Goal: Browse casually: Explore the website without a specific task or goal

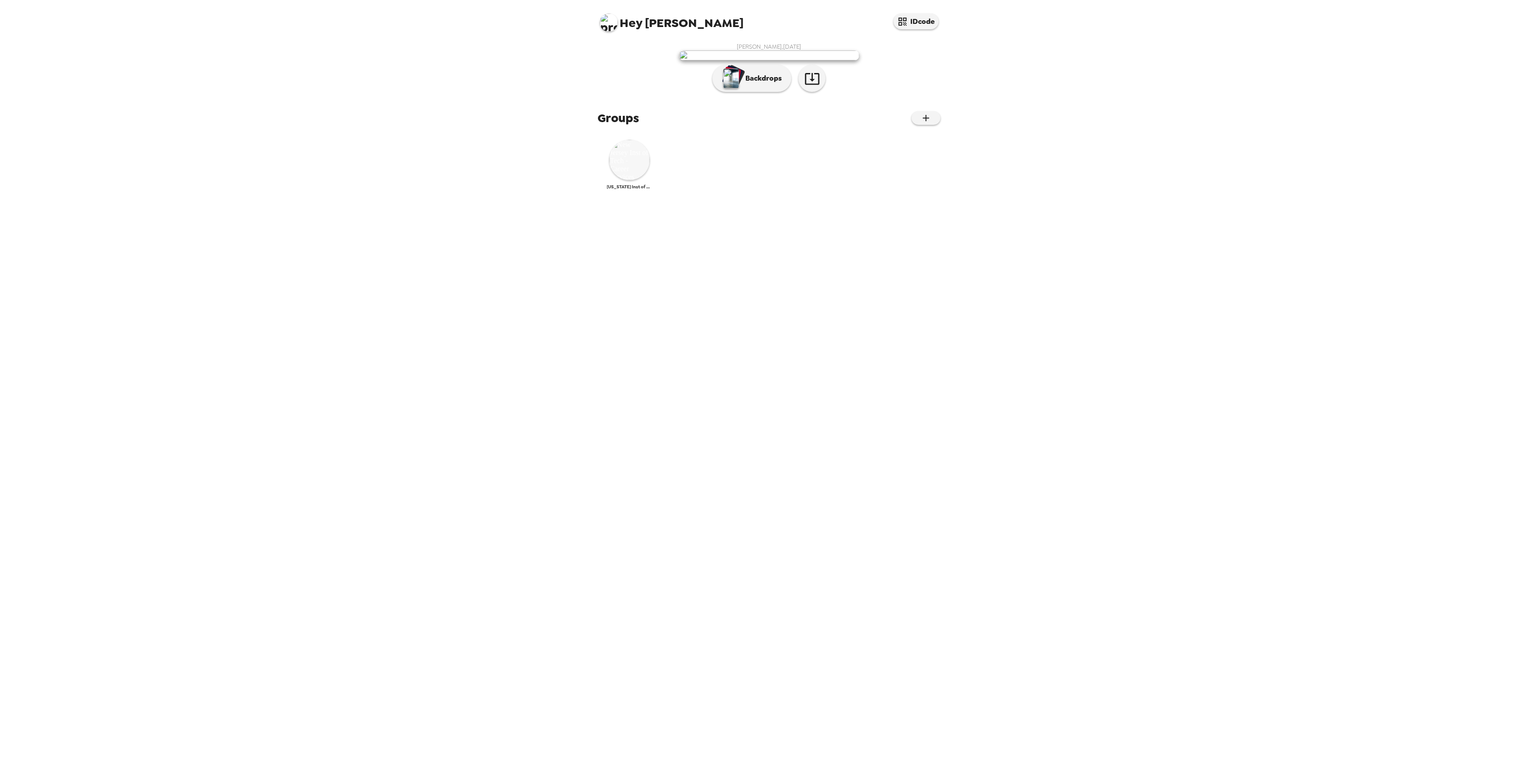
click at [633, 180] on img at bounding box center [629, 160] width 40 height 40
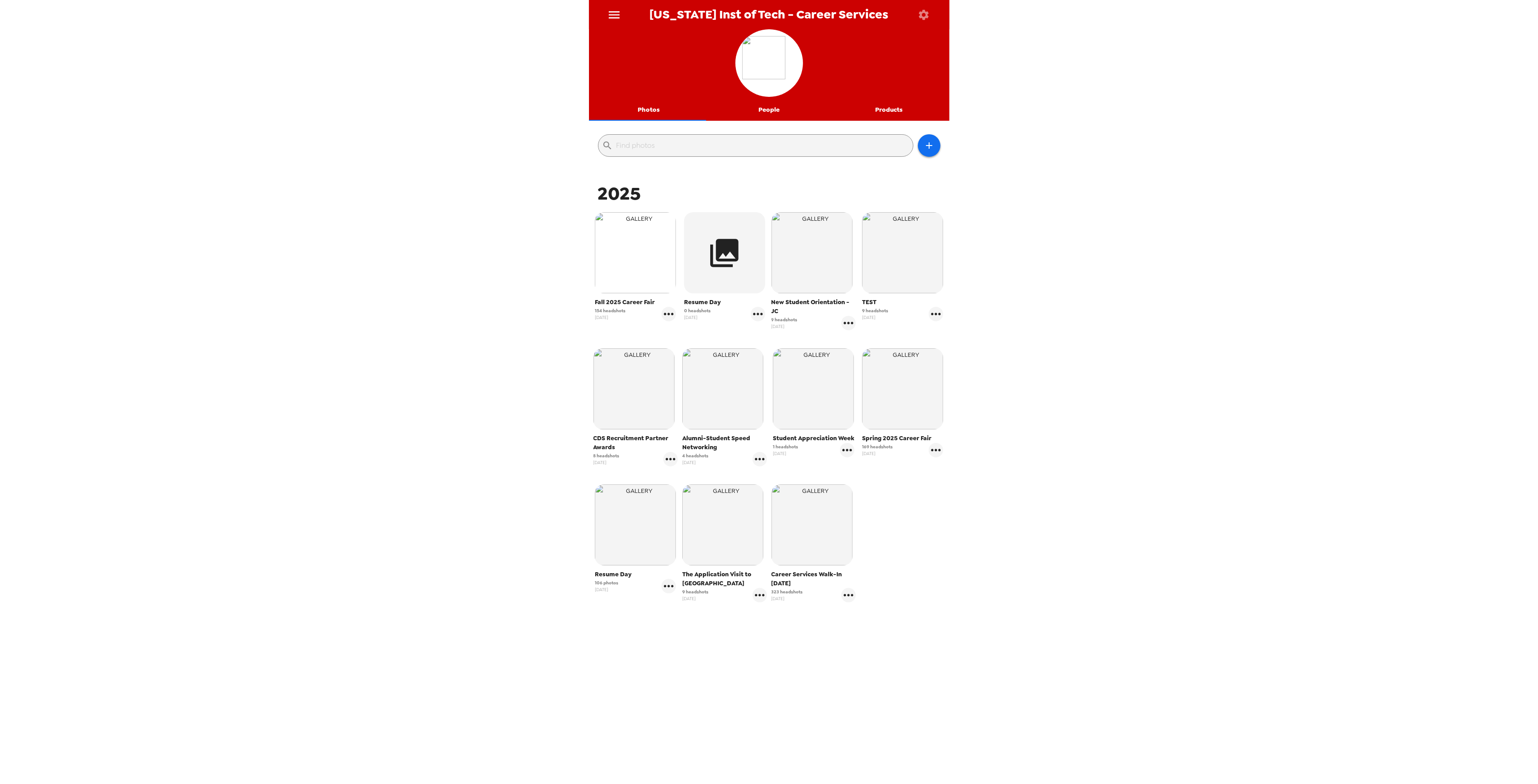
click at [636, 260] on img "button" at bounding box center [635, 252] width 81 height 81
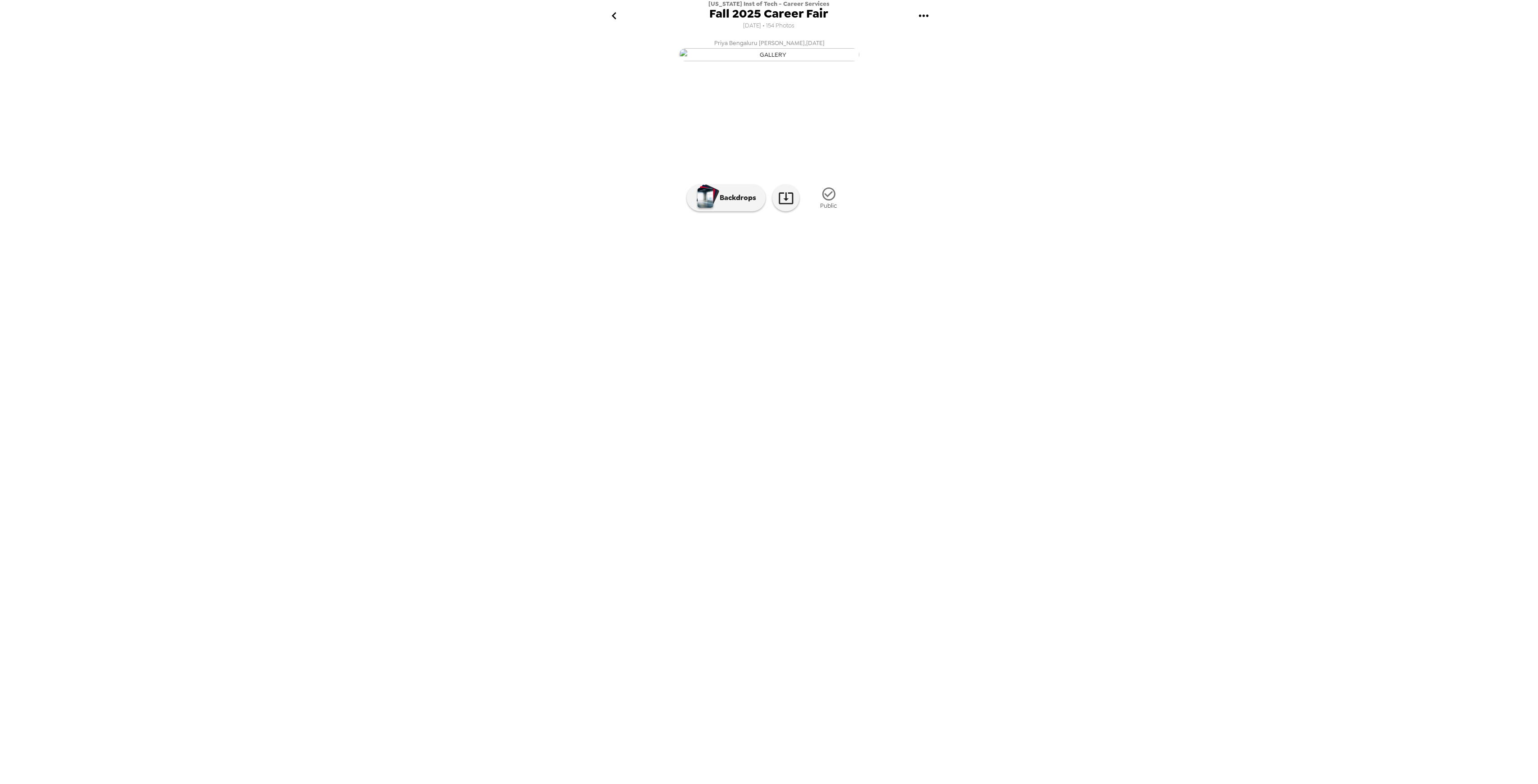
click at [846, 291] on img at bounding box center [842, 268] width 69 height 47
click at [848, 258] on div at bounding box center [770, 219] width 361 height 76
click at [911, 291] on img at bounding box center [916, 268] width 69 height 47
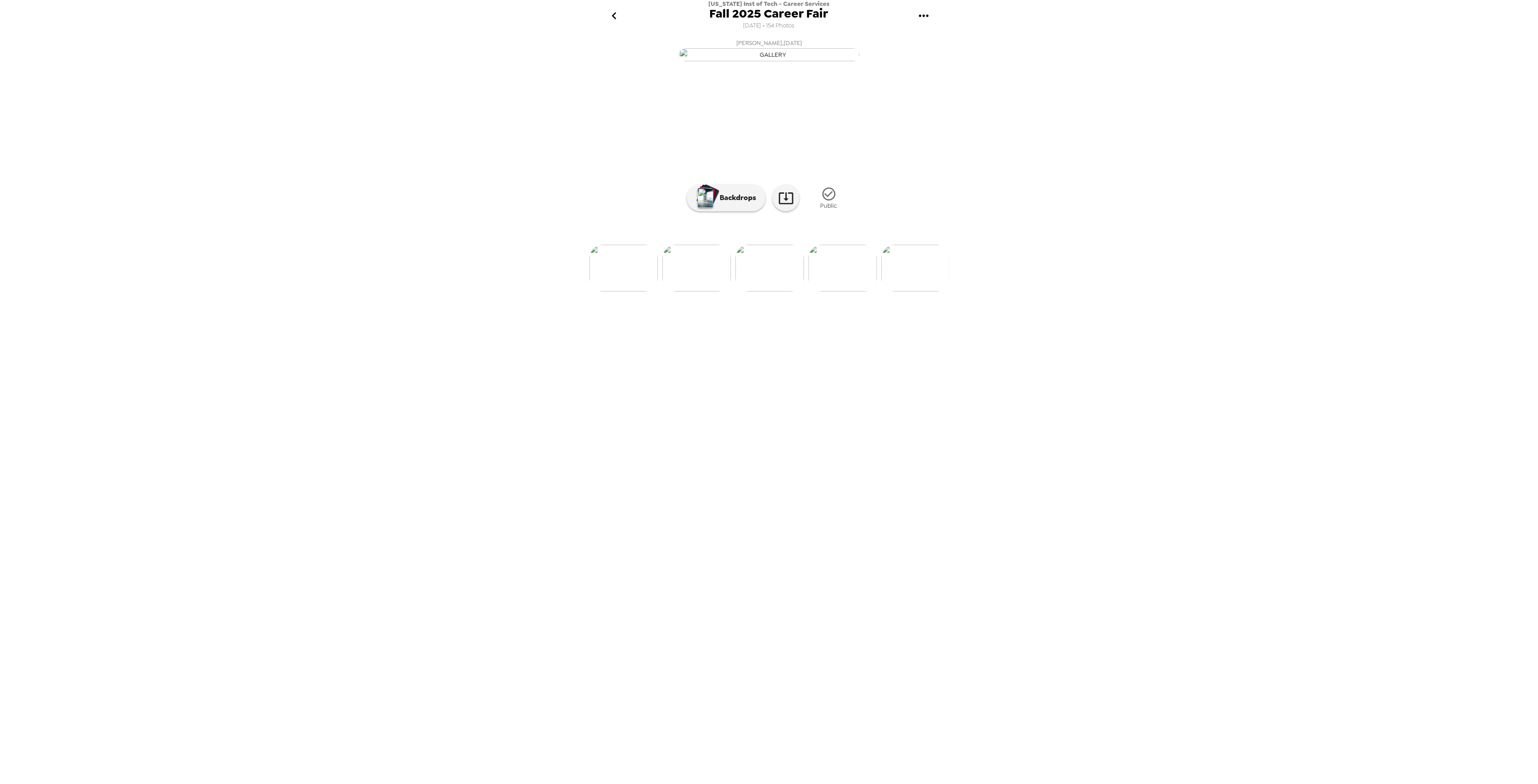
click at [849, 291] on img at bounding box center [843, 268] width 69 height 47
click at [840, 291] on div at bounding box center [770, 252] width 361 height 76
click at [837, 291] on img at bounding box center [842, 268] width 69 height 47
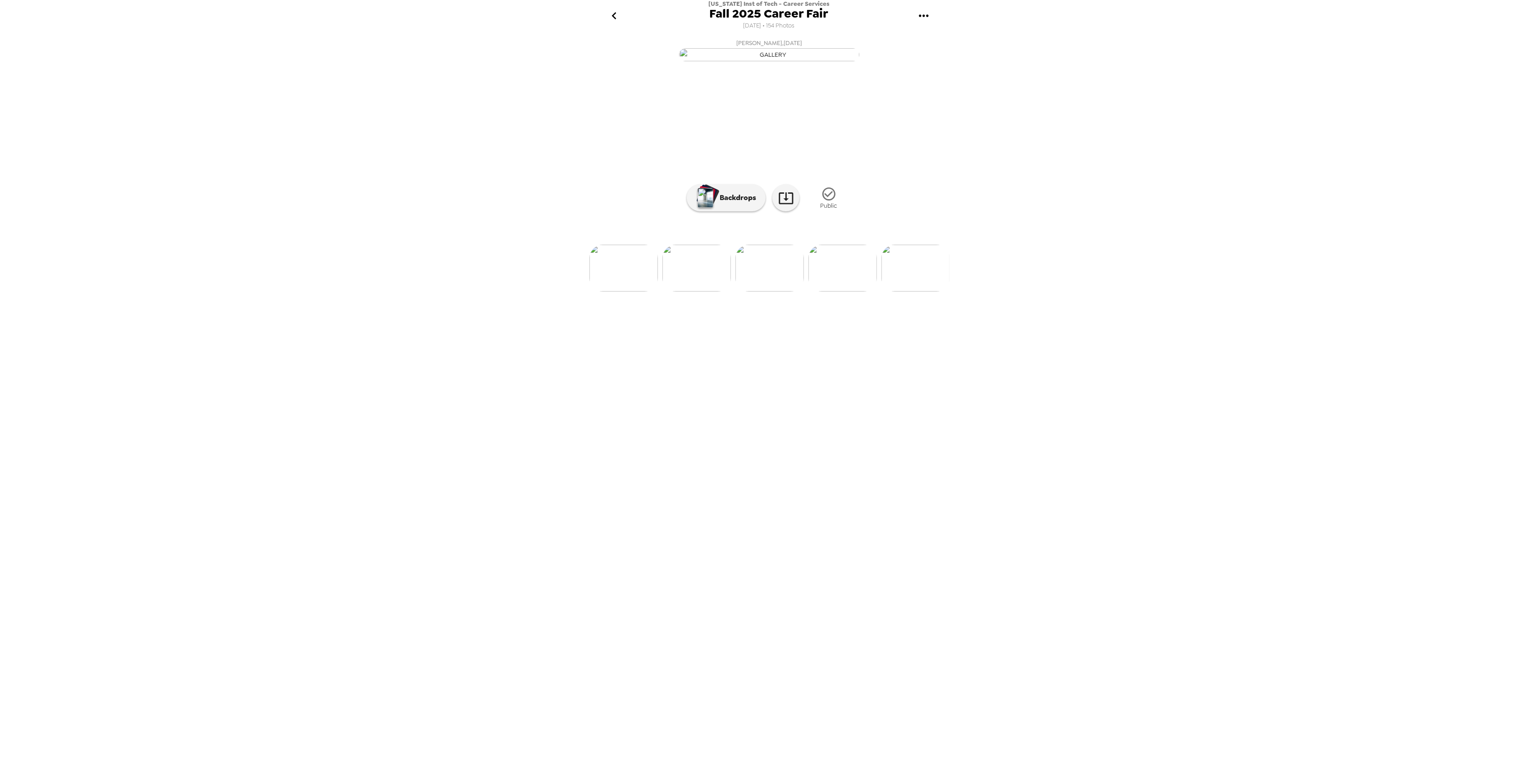
click at [839, 291] on div at bounding box center [770, 252] width 361 height 76
click at [856, 291] on img at bounding box center [843, 268] width 69 height 47
click at [844, 291] on img at bounding box center [842, 268] width 69 height 47
click at [842, 291] on img at bounding box center [843, 268] width 69 height 47
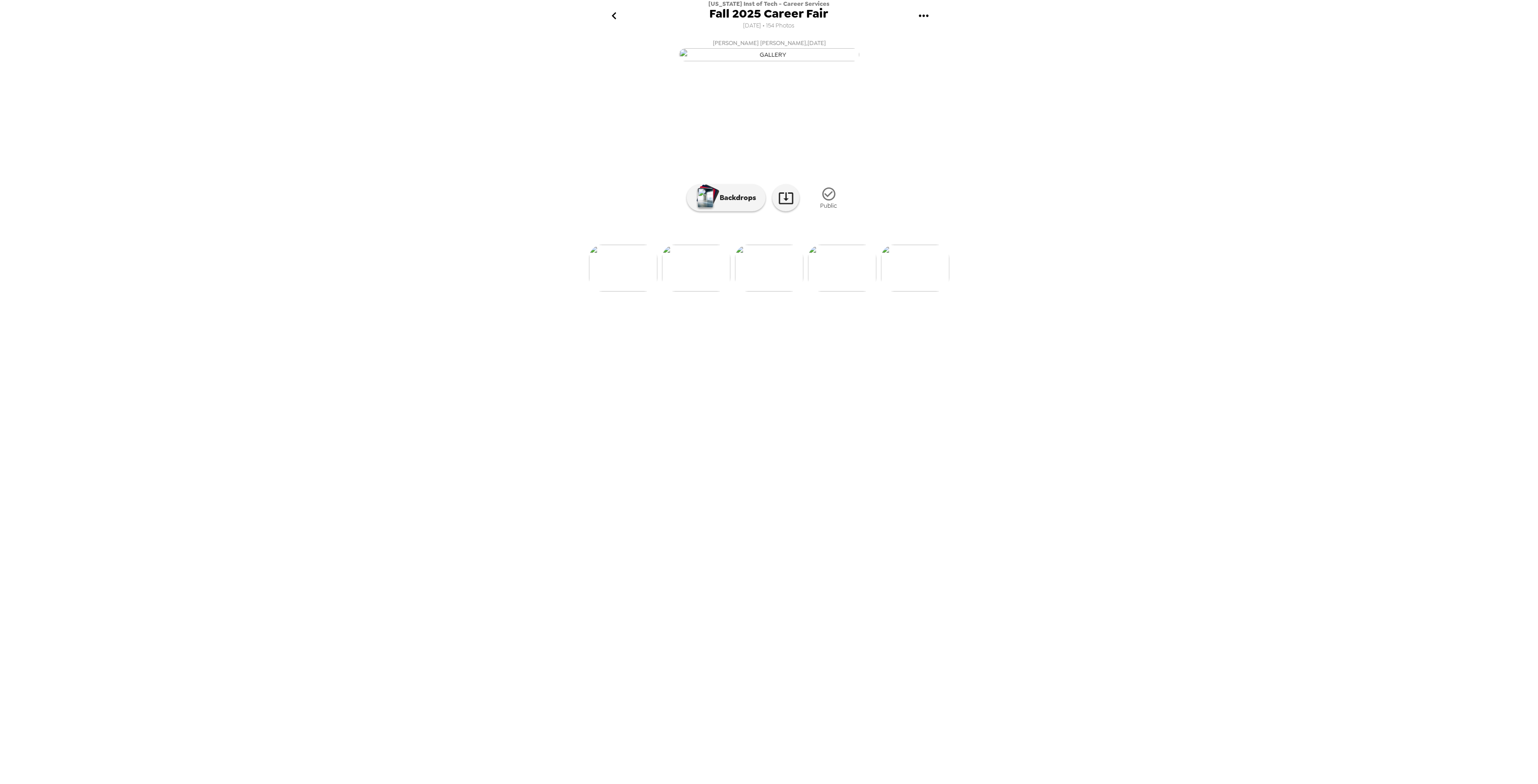
click at [844, 291] on img at bounding box center [842, 268] width 69 height 47
click at [842, 291] on img at bounding box center [843, 268] width 69 height 47
click at [844, 258] on img at bounding box center [842, 234] width 69 height 47
click at [845, 291] on img at bounding box center [843, 268] width 69 height 47
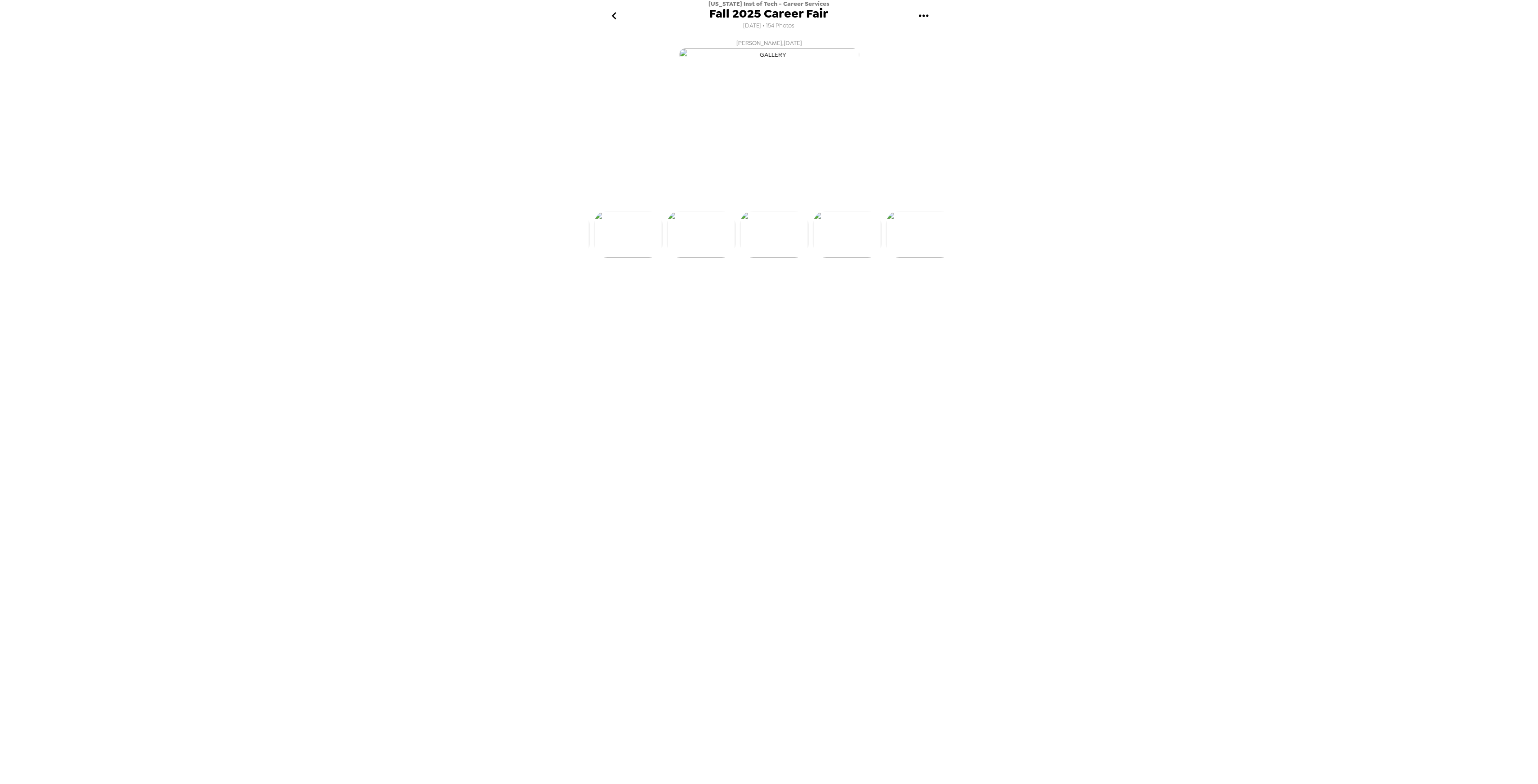
scroll to position [0, 876]
click at [851, 291] on img at bounding box center [844, 268] width 69 height 47
click at [845, 291] on img at bounding box center [843, 268] width 69 height 47
click at [837, 291] on img at bounding box center [844, 268] width 69 height 47
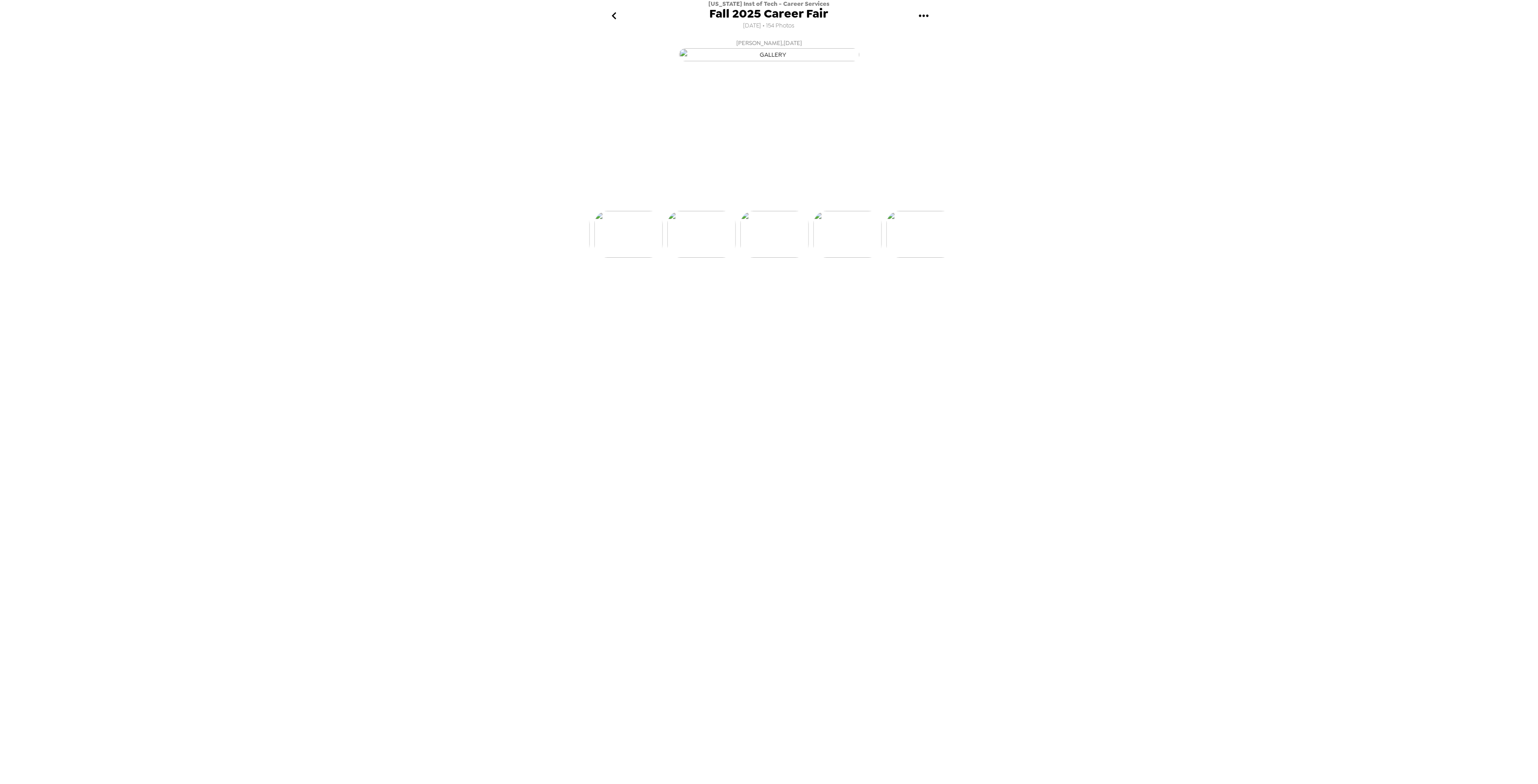
scroll to position [0, 1095]
drag, startPoint x: 855, startPoint y: 364, endPoint x: 862, endPoint y: 361, distance: 7.6
click at [855, 291] on img at bounding box center [843, 268] width 69 height 47
click at [853, 291] on img at bounding box center [844, 268] width 69 height 47
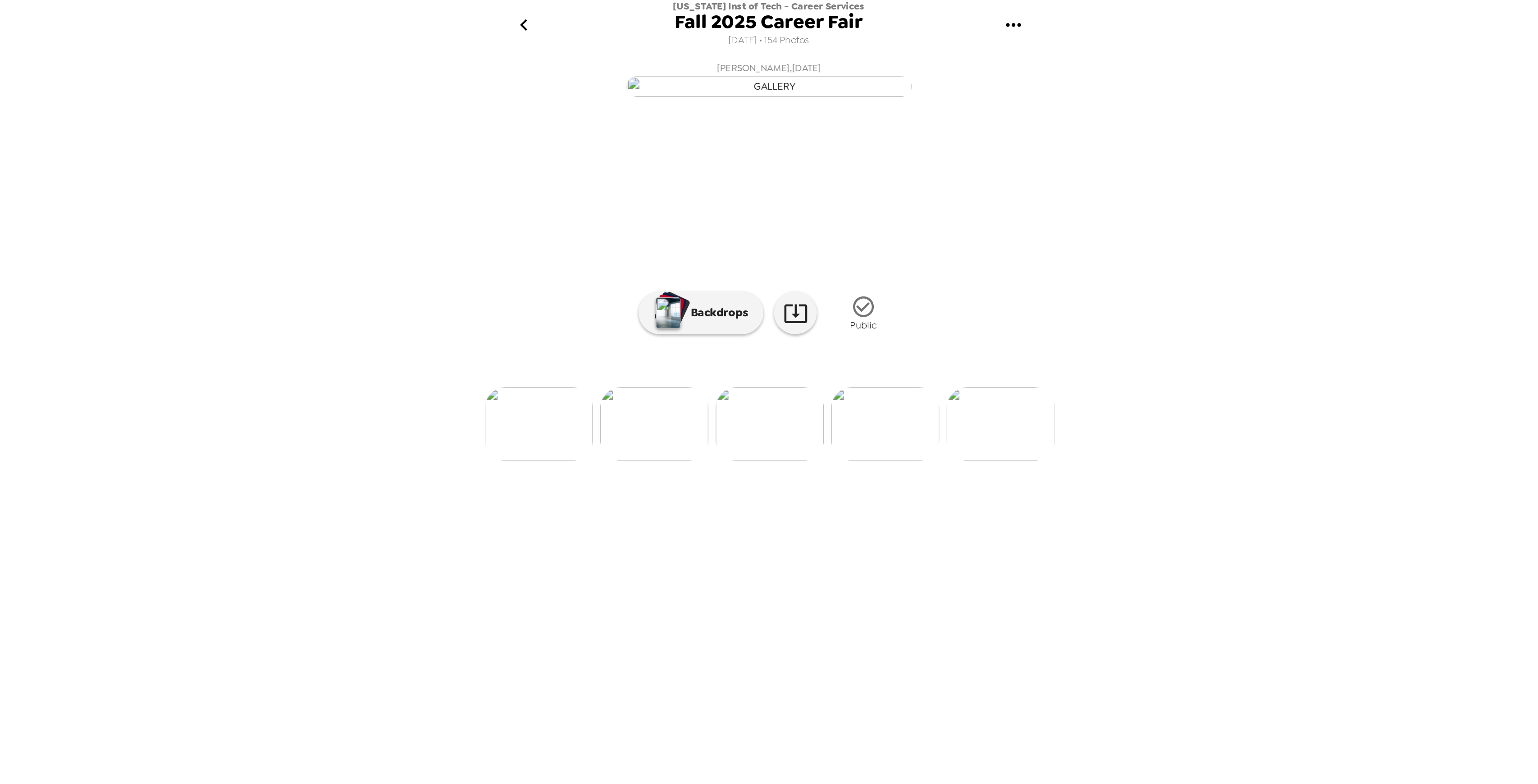
scroll to position [0, 1241]
